Goal: Task Accomplishment & Management: Manage account settings

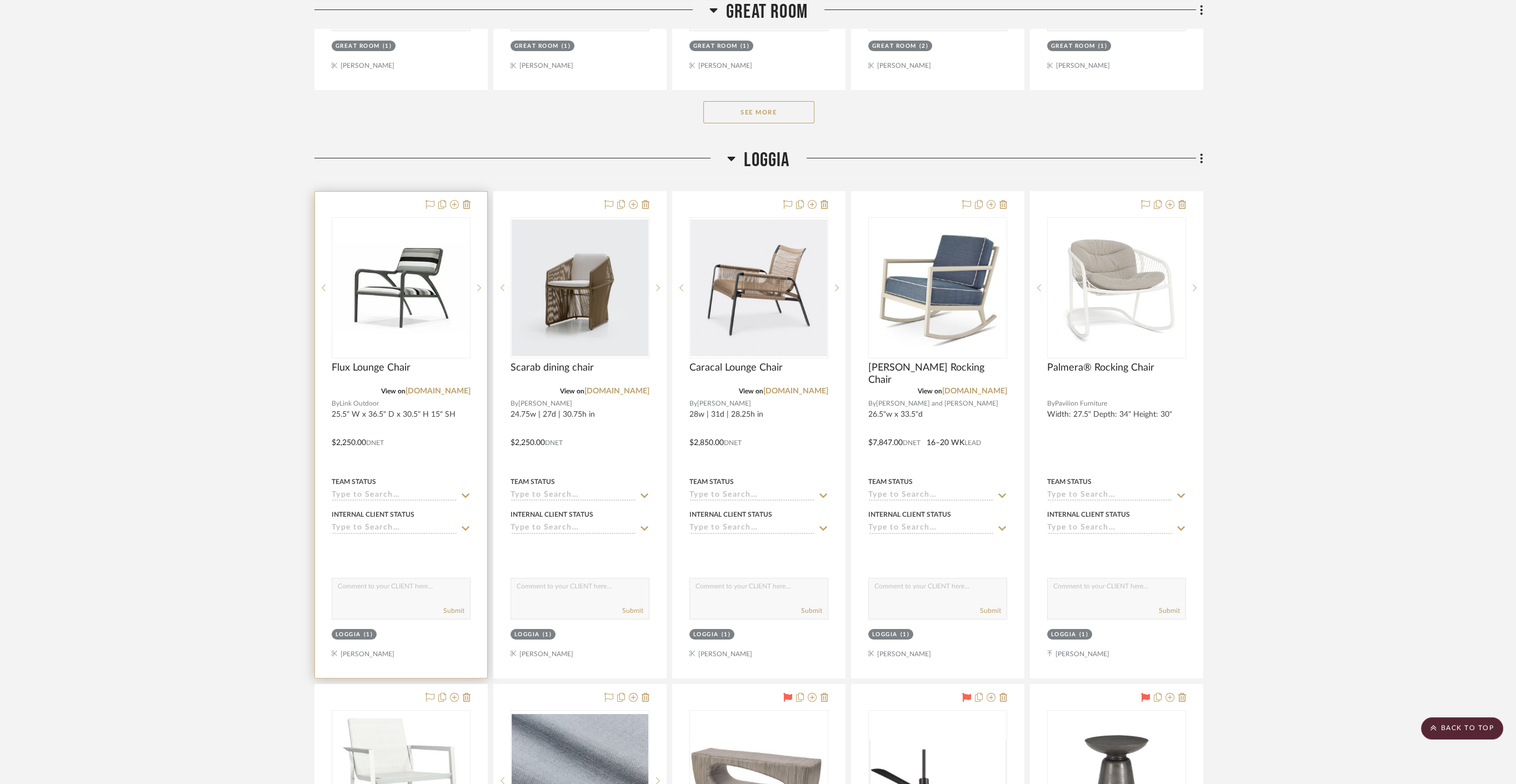
scroll to position [743, 0]
click at [458, 439] on div at bounding box center [401, 435] width 172 height 486
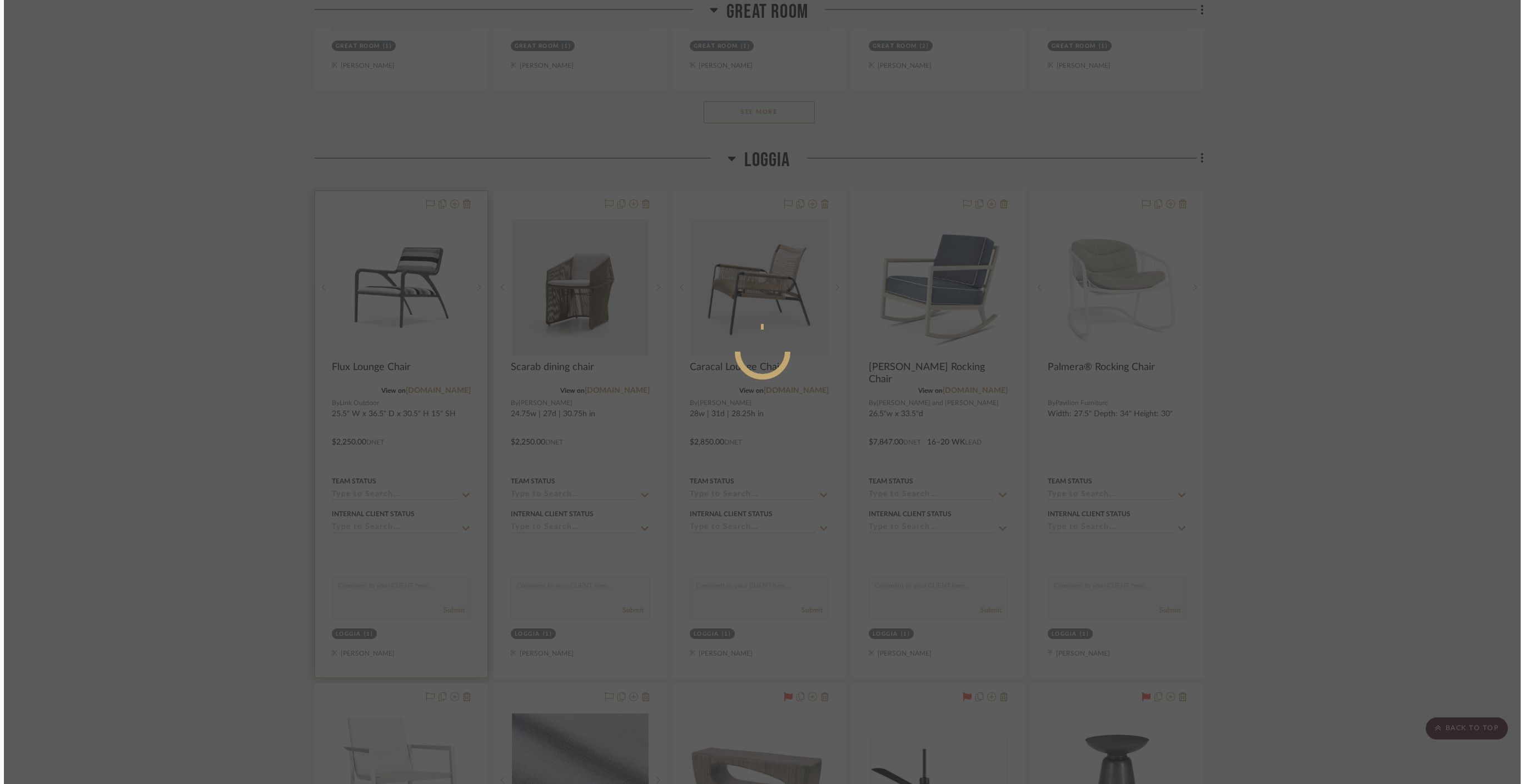
scroll to position [0, 0]
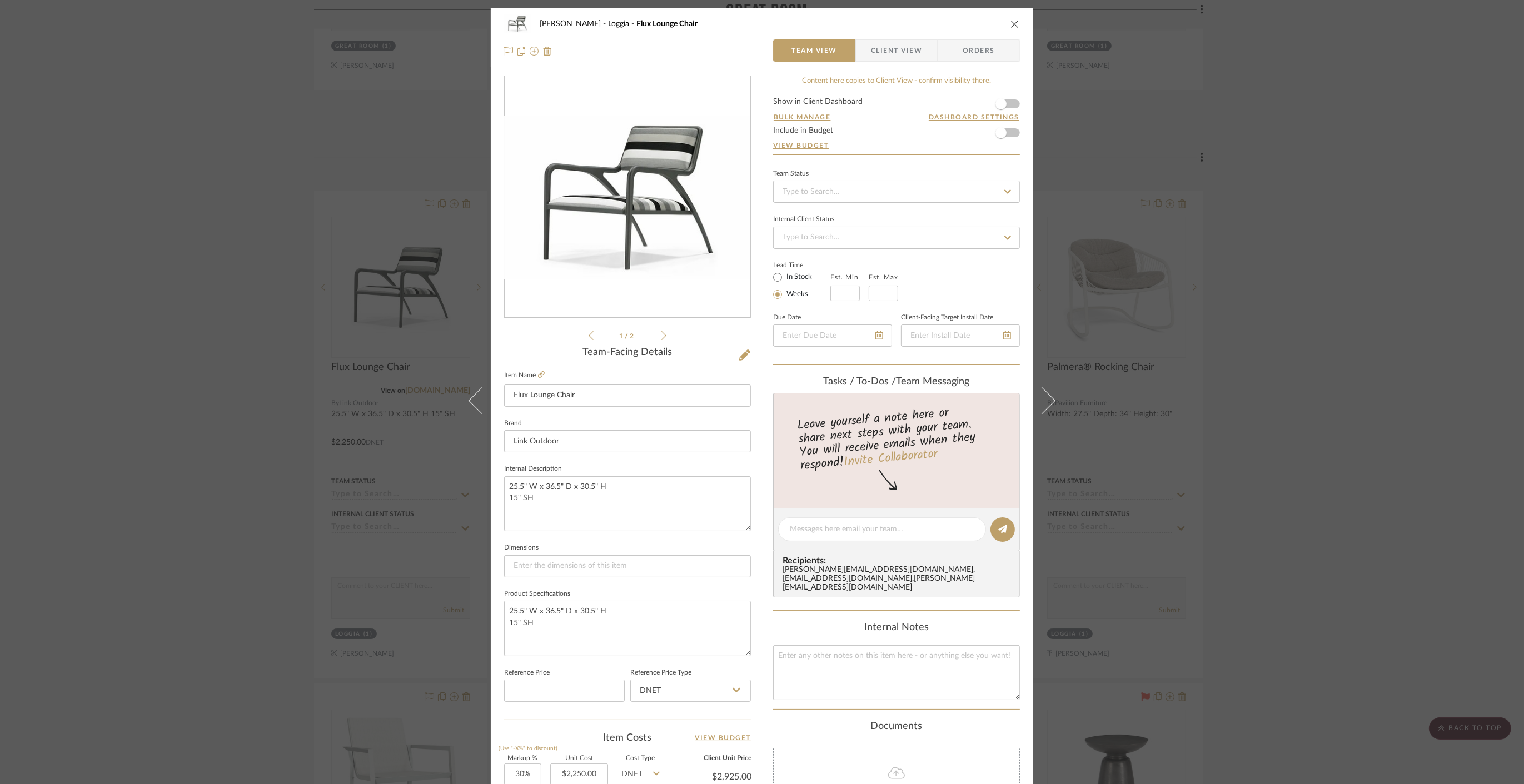
click at [860, 287] on div "Est. Min Est. Max" at bounding box center [864, 286] width 68 height 31
click at [843, 290] on input "text" at bounding box center [845, 293] width 30 height 15
type input "4"
type input "6"
click at [987, 279] on div "Lead Time In Stock Weeks Est. Min 4 Est. Max 6" at bounding box center [896, 279] width 247 height 43
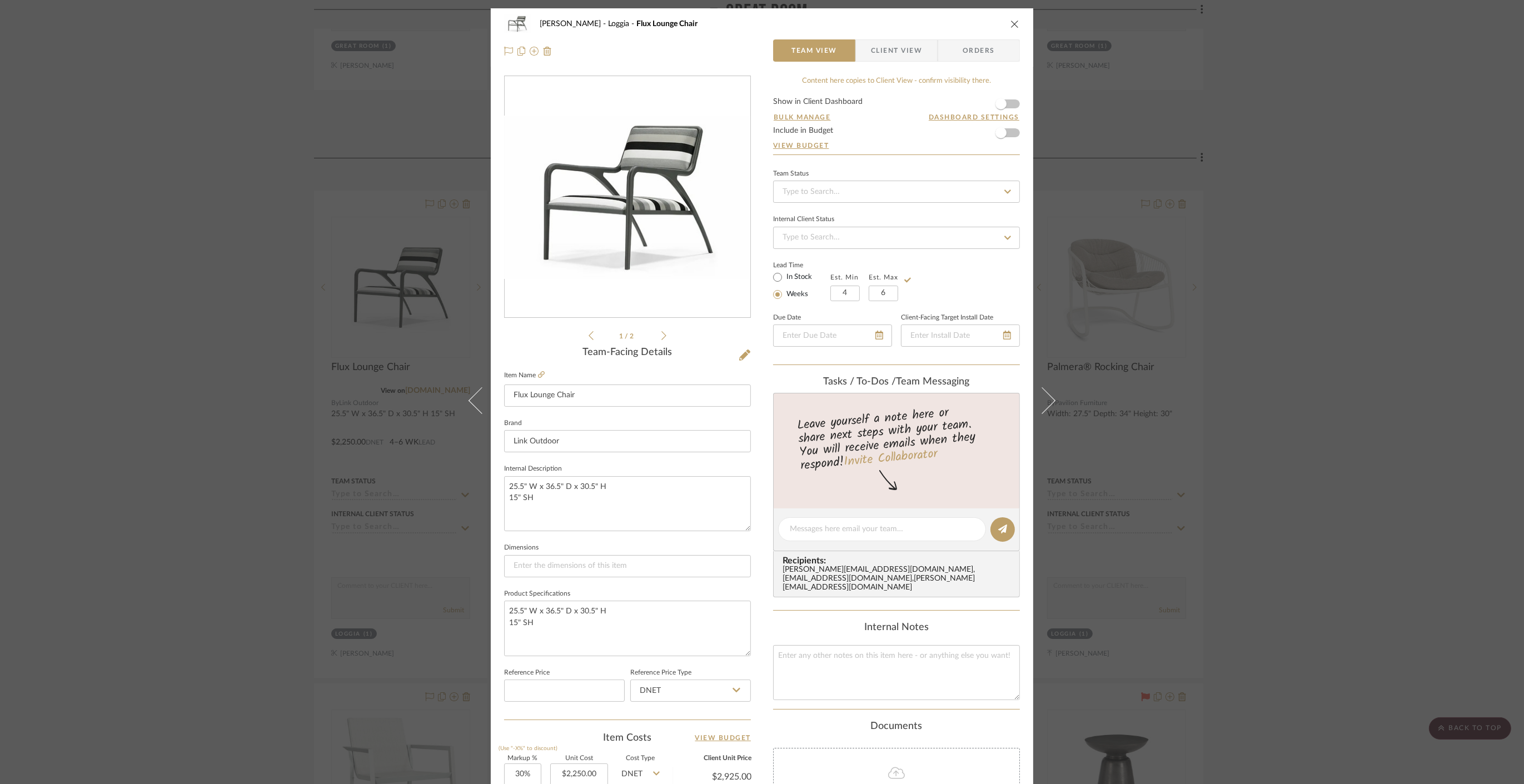
click at [1271, 304] on div "[PERSON_NAME] Loggia Flux Lounge Chair Team View Client View Orders 1 / 2 Team-…" at bounding box center [762, 392] width 1524 height 784
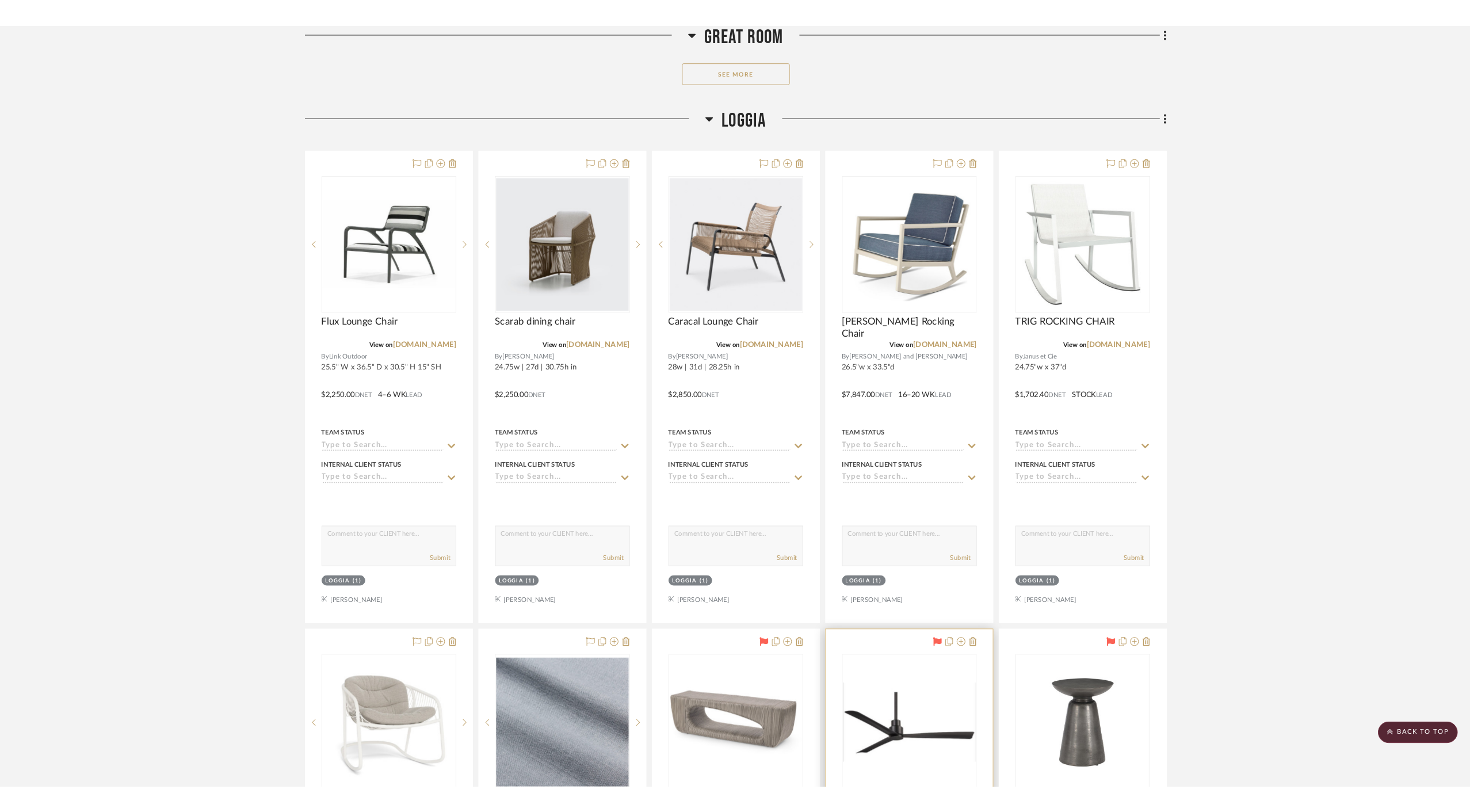
scroll to position [833, 0]
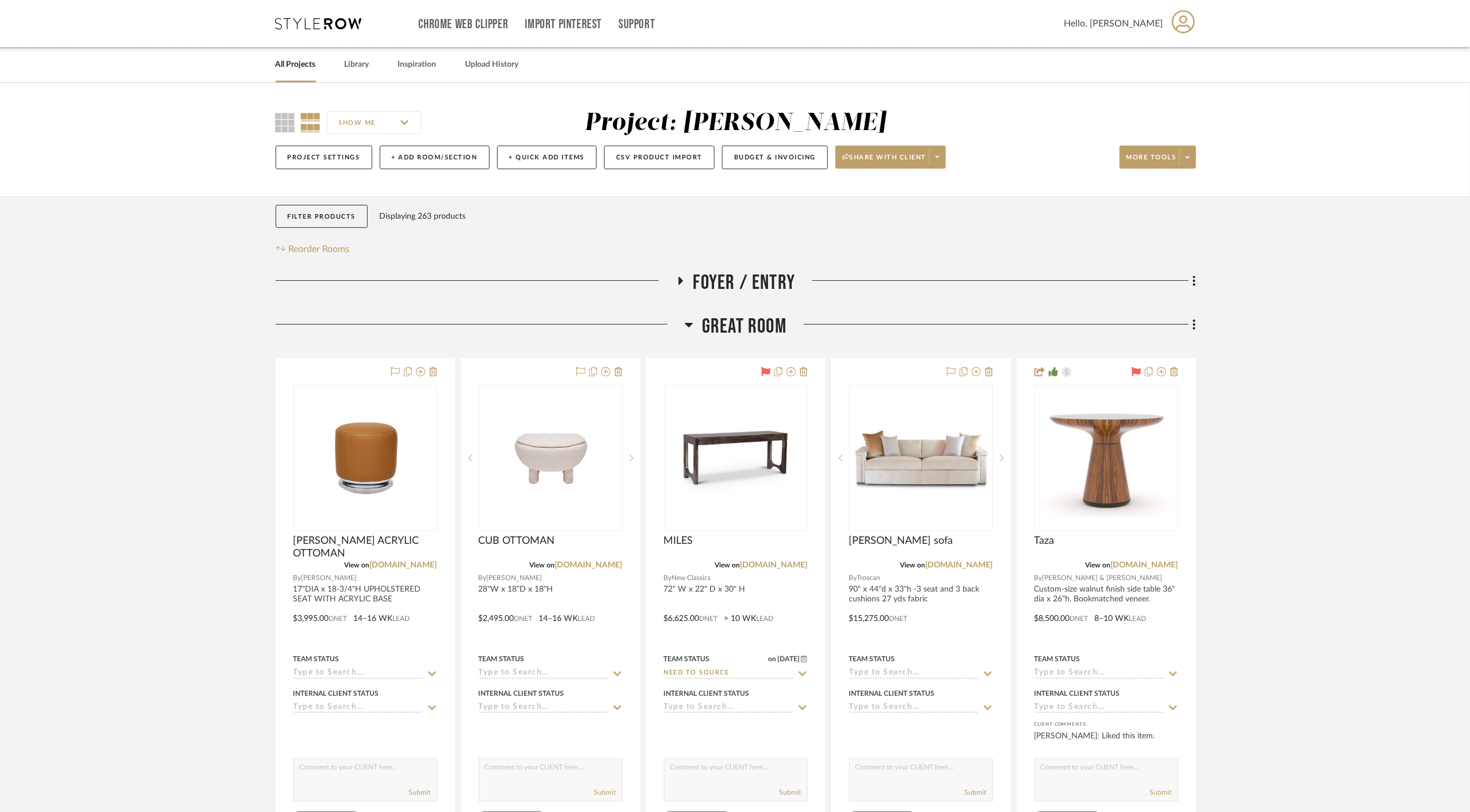
click at [751, 319] on span "Great Room" at bounding box center [744, 326] width 85 height 24
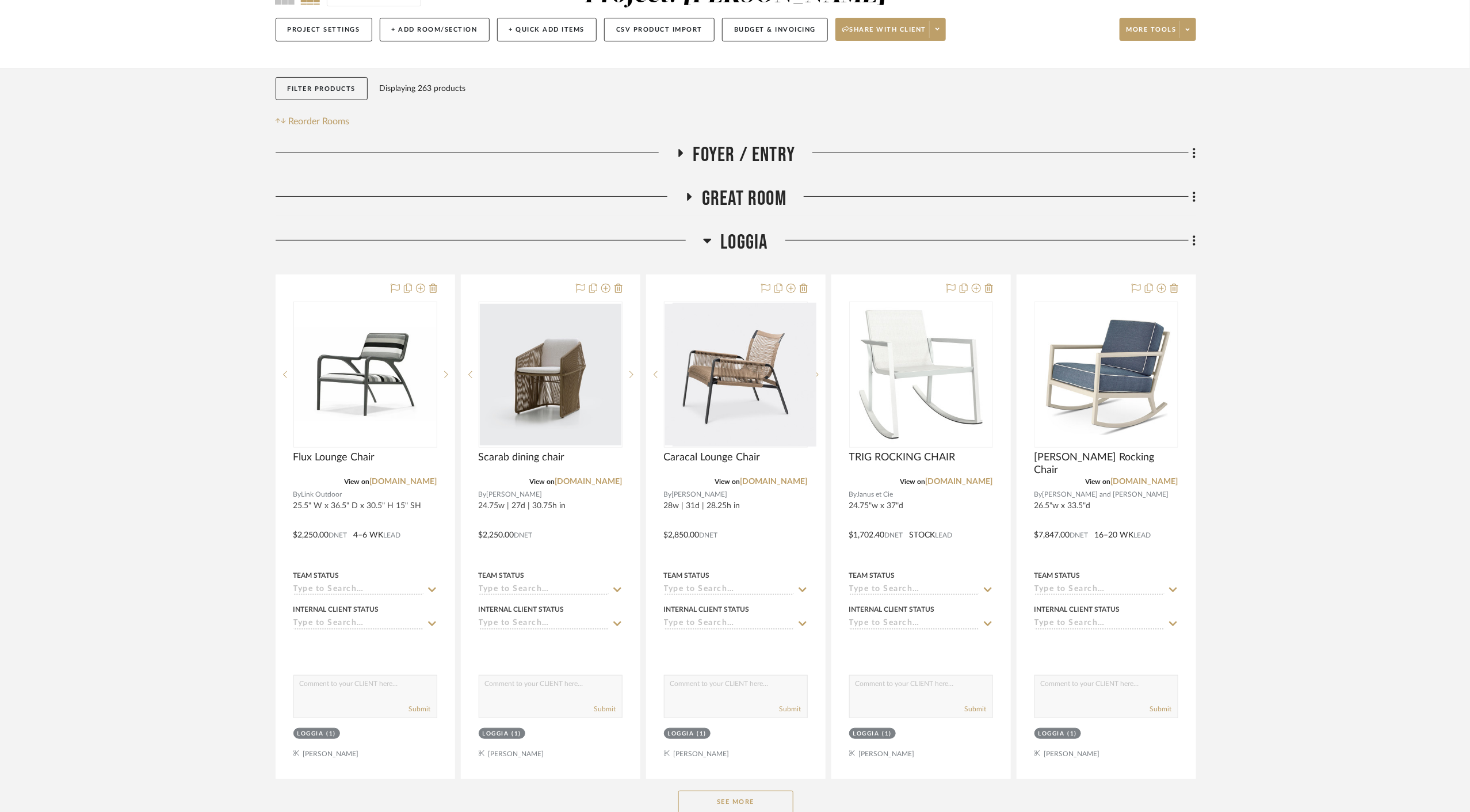
click at [738, 233] on span "Loggia" at bounding box center [744, 242] width 47 height 24
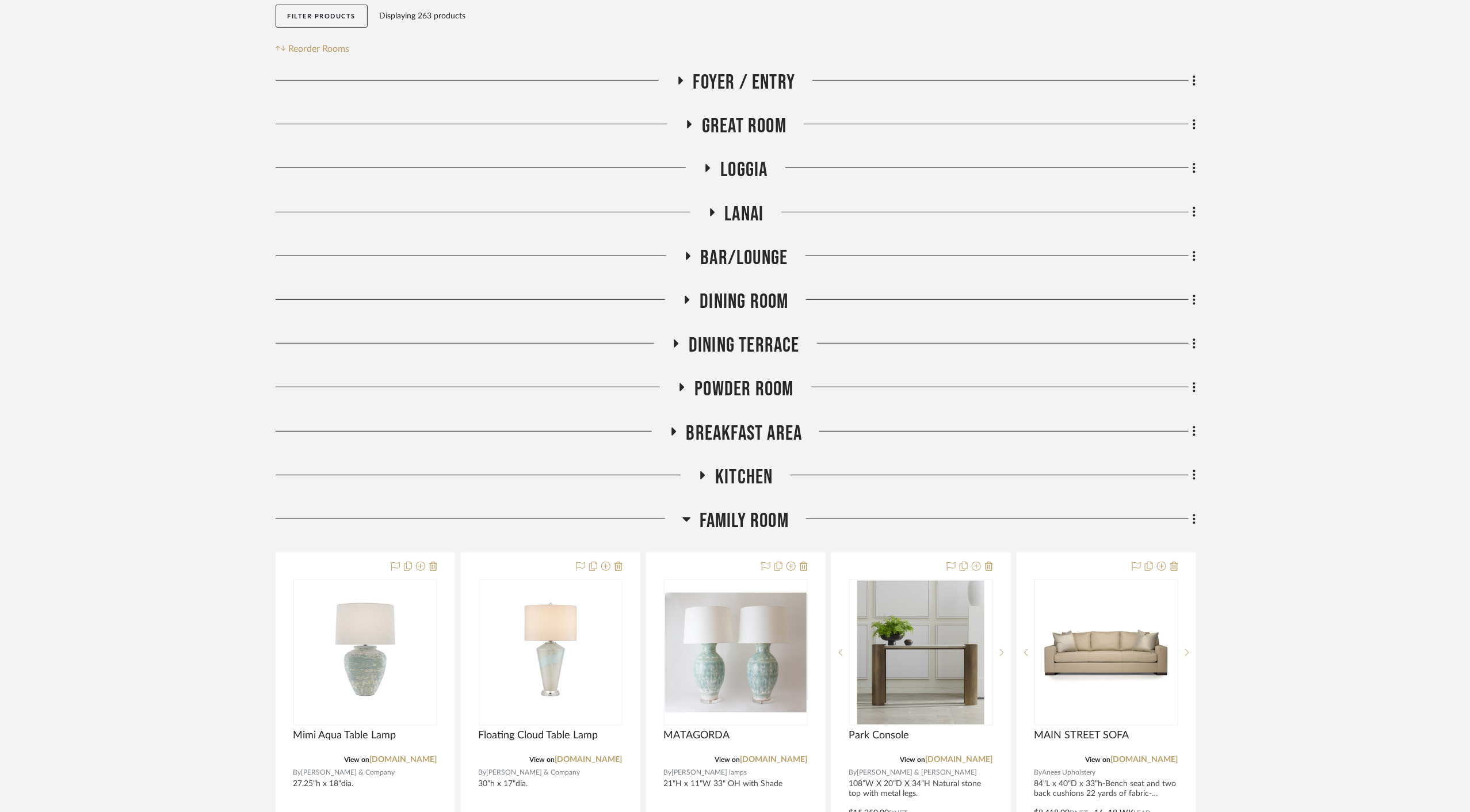
scroll to position [255, 0]
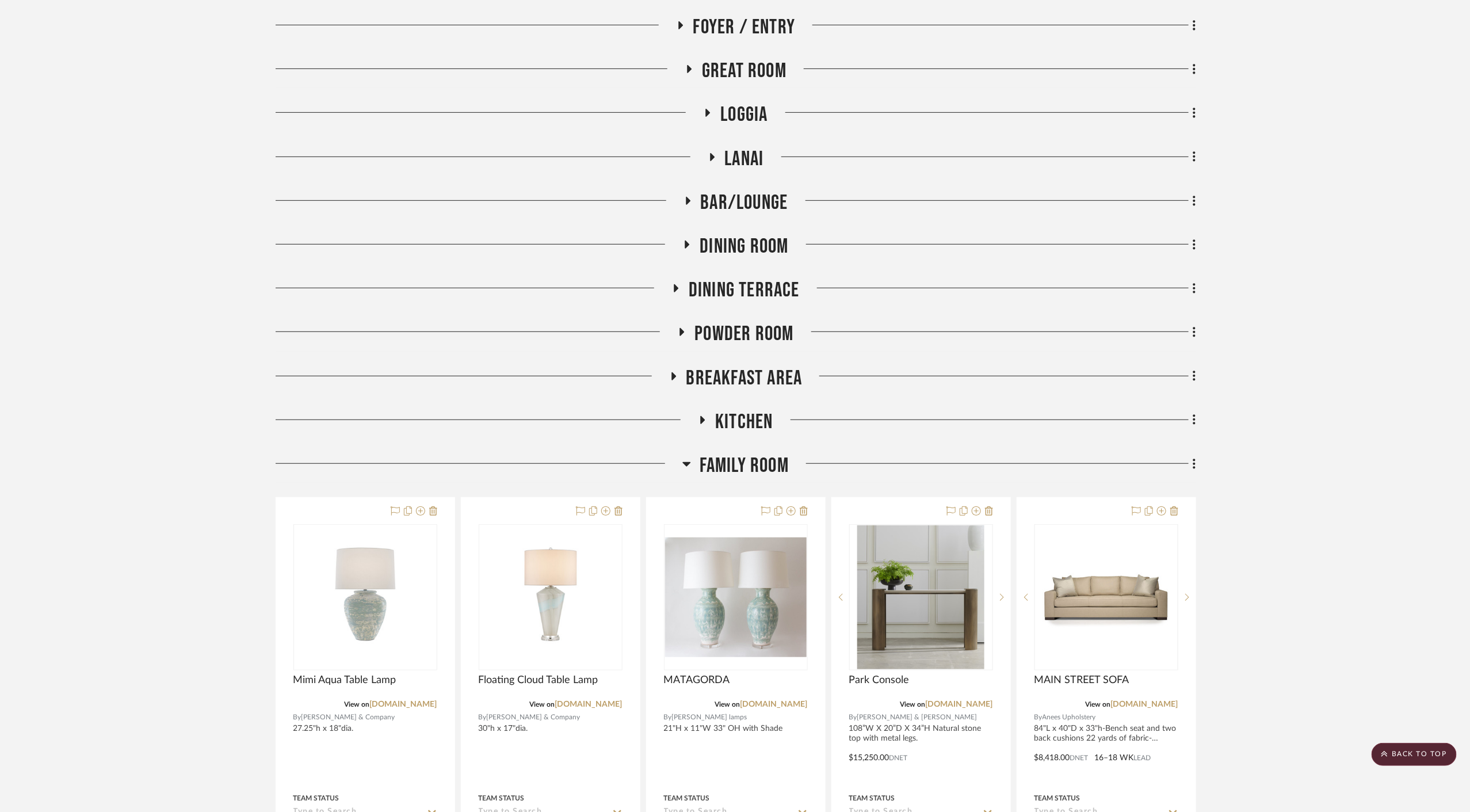
click at [747, 156] on span "Lanai" at bounding box center [745, 159] width 39 height 24
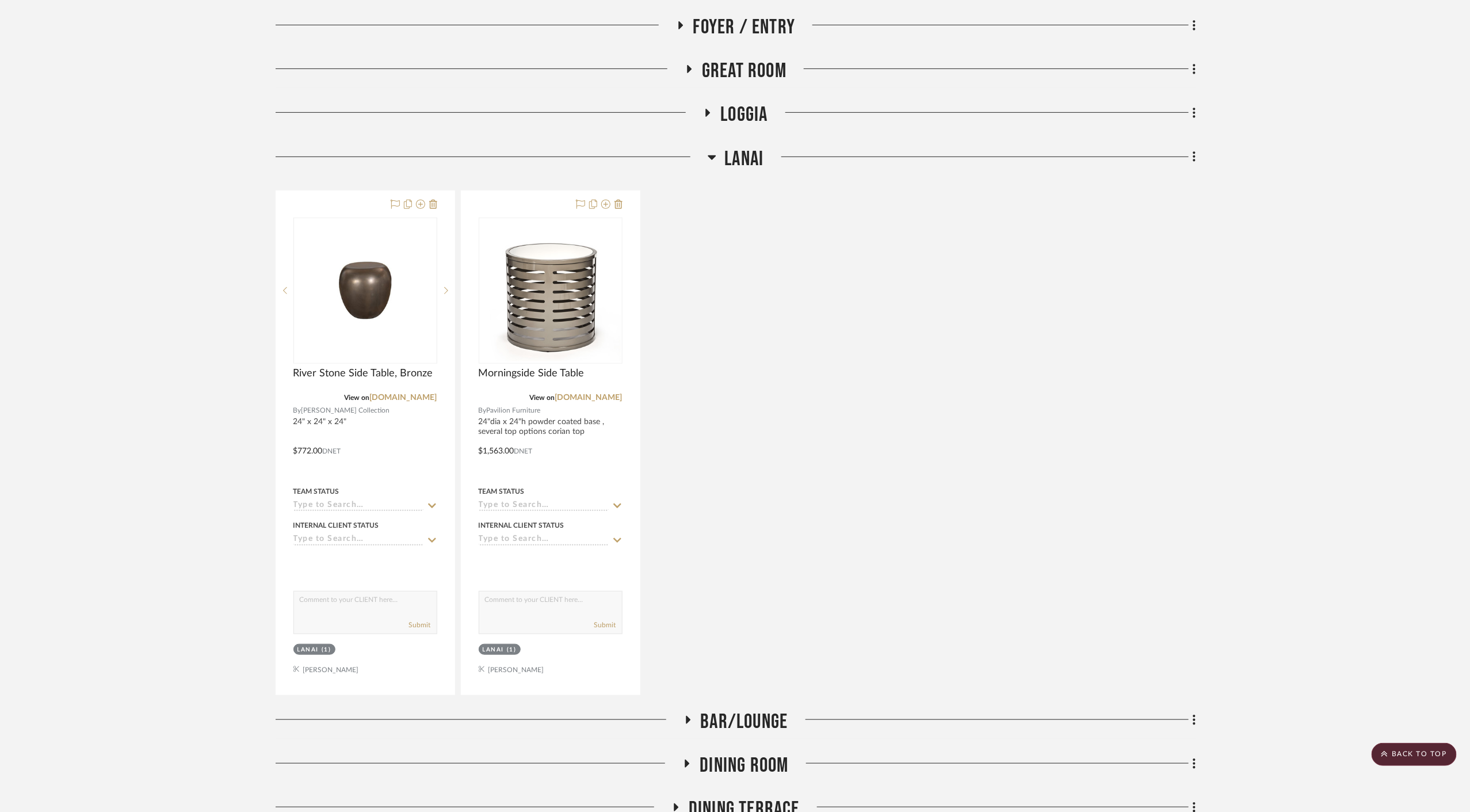
click at [747, 156] on span "Lanai" at bounding box center [745, 159] width 39 height 24
